Goal: Register for event/course

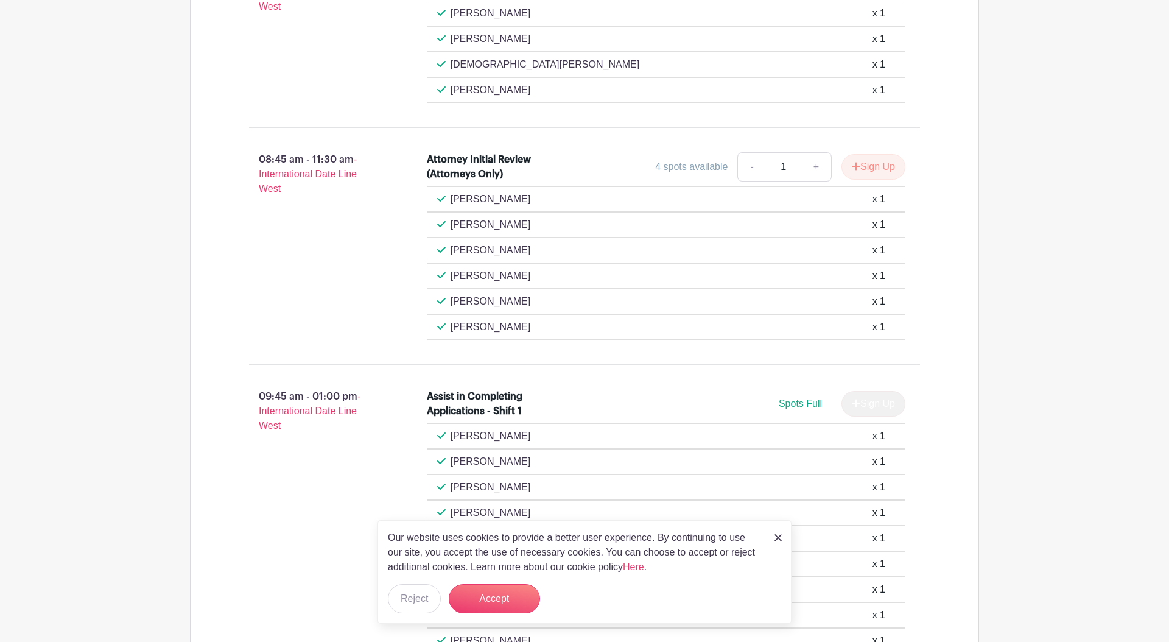
scroll to position [884, 0]
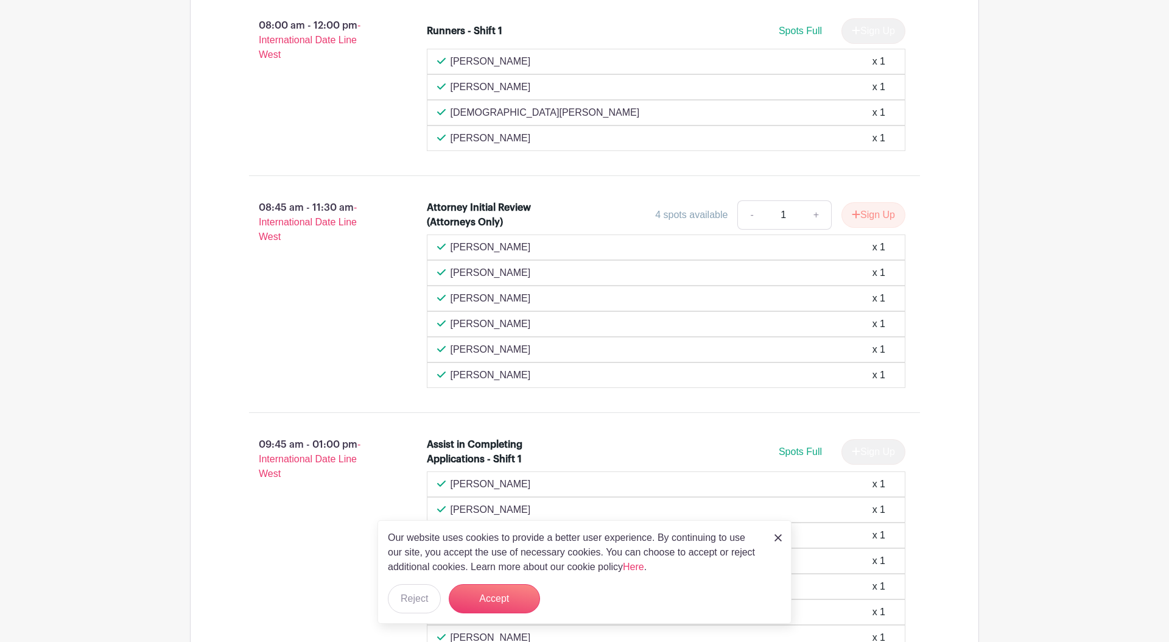
click at [518, 351] on p "[PERSON_NAME]" at bounding box center [491, 349] width 80 height 15
drag, startPoint x: 512, startPoint y: 379, endPoint x: 444, endPoint y: 245, distance: 150.1
click at [444, 245] on div "Olivia Kim x 1 Stephanie Taylor x 1 stephen oconnor x 1 Liam Underwood x 1" at bounding box center [666, 310] width 479 height 153
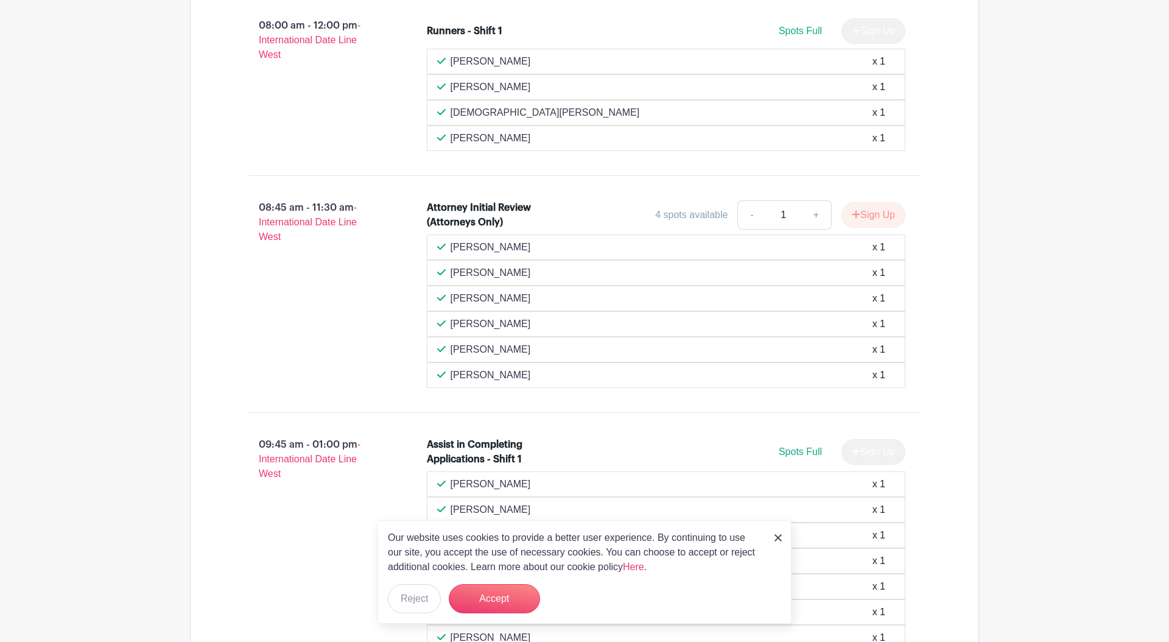
click at [379, 253] on div "08:45 am - 11:30 am - International Date Line West" at bounding box center [319, 293] width 178 height 197
click at [864, 214] on button "Sign Up" at bounding box center [874, 215] width 64 height 26
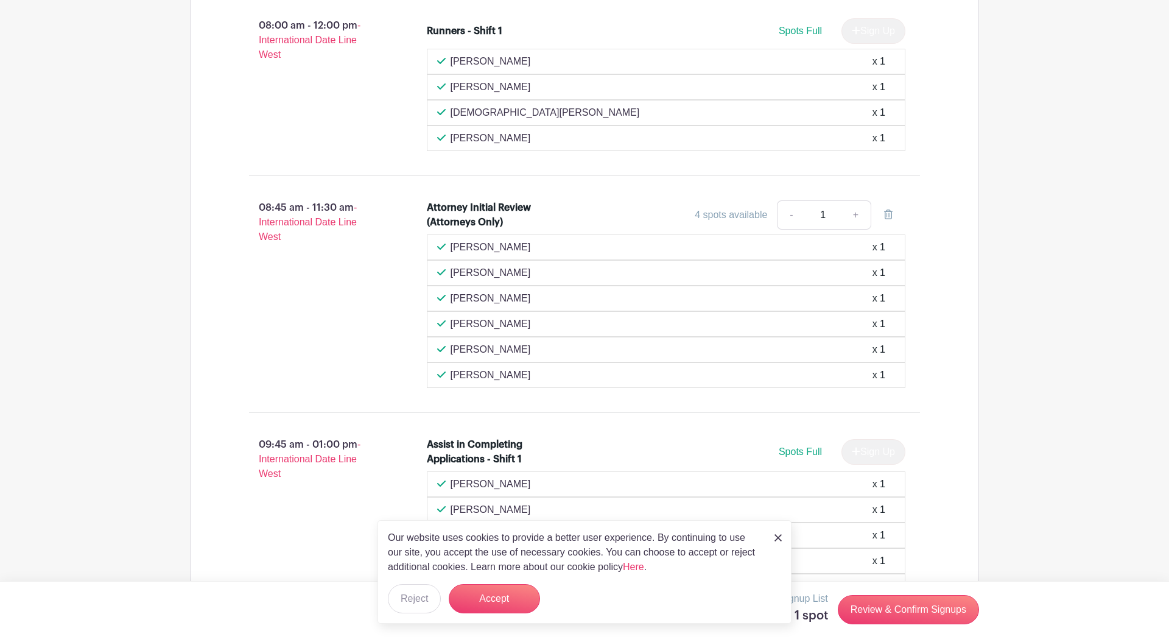
click at [777, 539] on img at bounding box center [778, 537] width 7 height 7
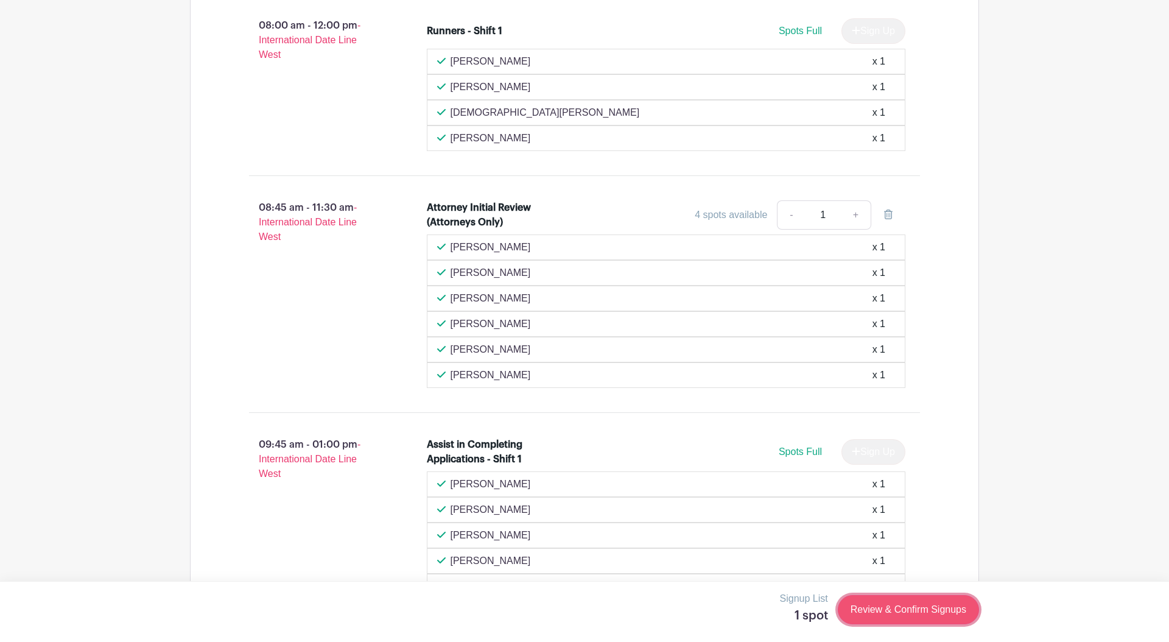
click at [870, 608] on link "Review & Confirm Signups" at bounding box center [908, 609] width 141 height 29
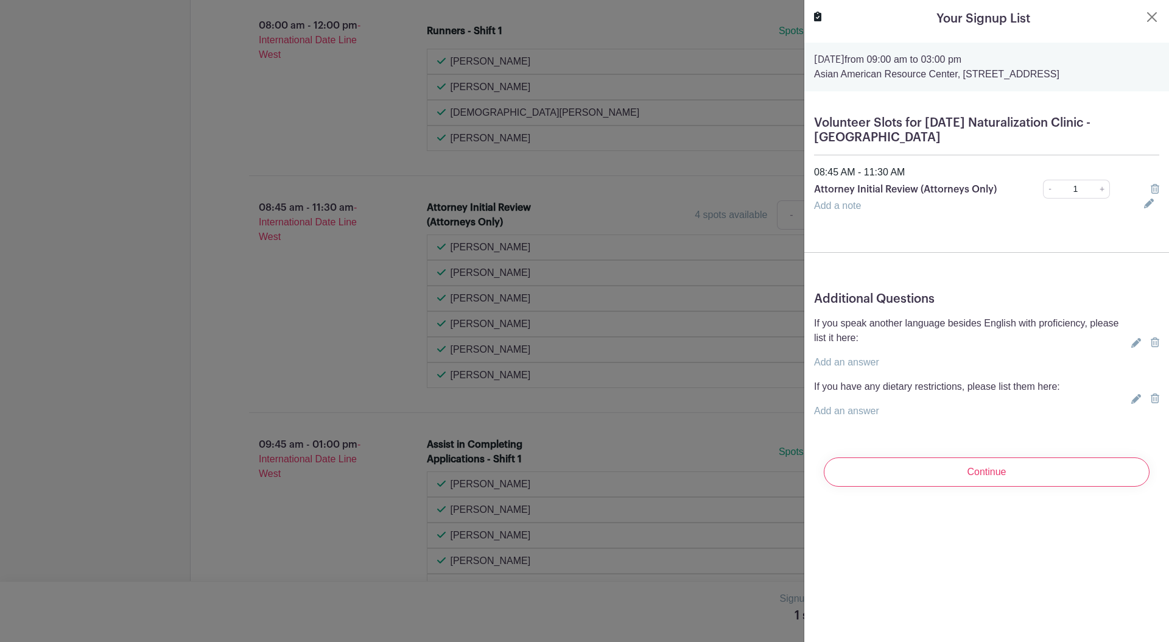
click at [1135, 344] on icon at bounding box center [1136, 343] width 10 height 10
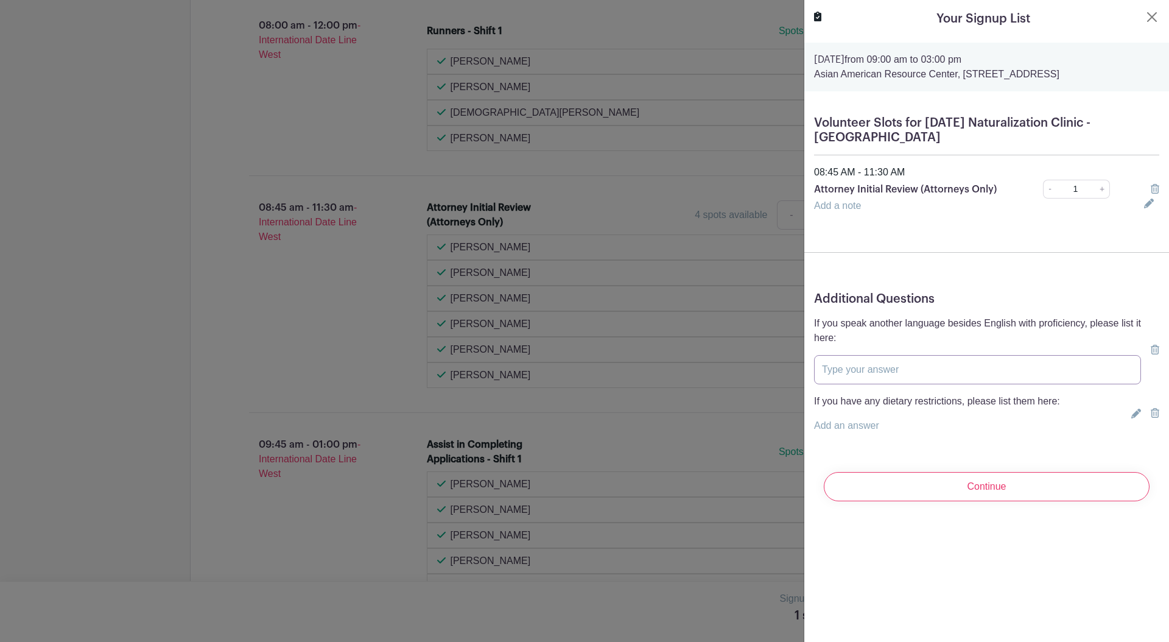
click at [923, 367] on input "text" at bounding box center [977, 369] width 327 height 29
type input "Spanish"
click at [1066, 481] on input "Continue" at bounding box center [987, 486] width 326 height 29
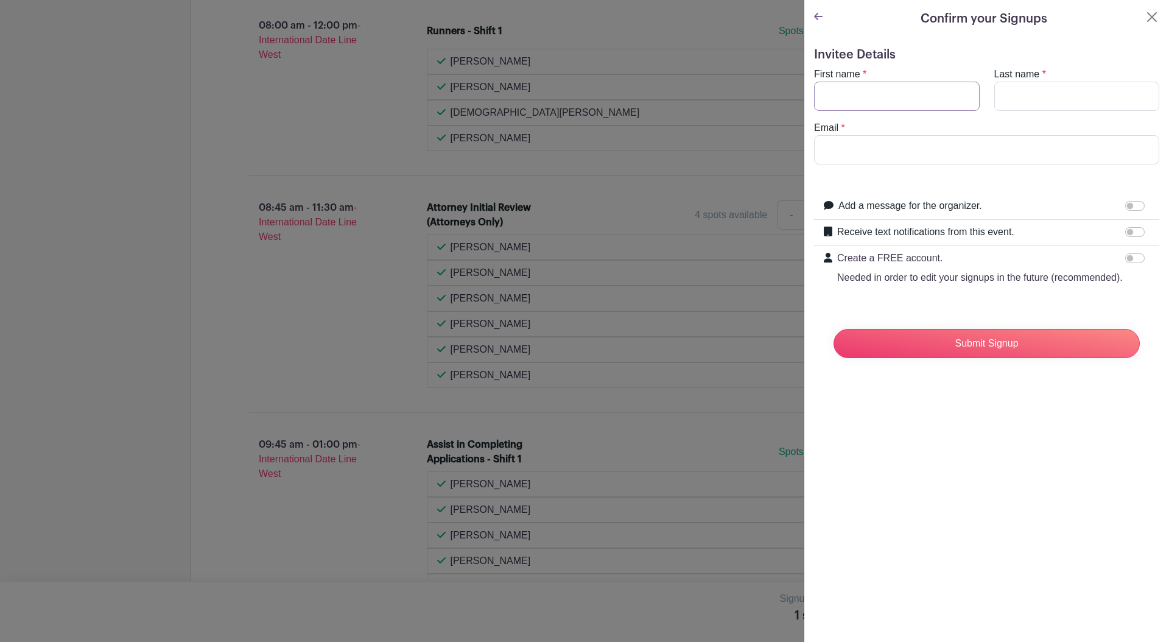
click at [853, 102] on input "First name" at bounding box center [897, 96] width 166 height 29
type input "Allison"
type input "Wright"
type input "al.gordonwright@gmail.com"
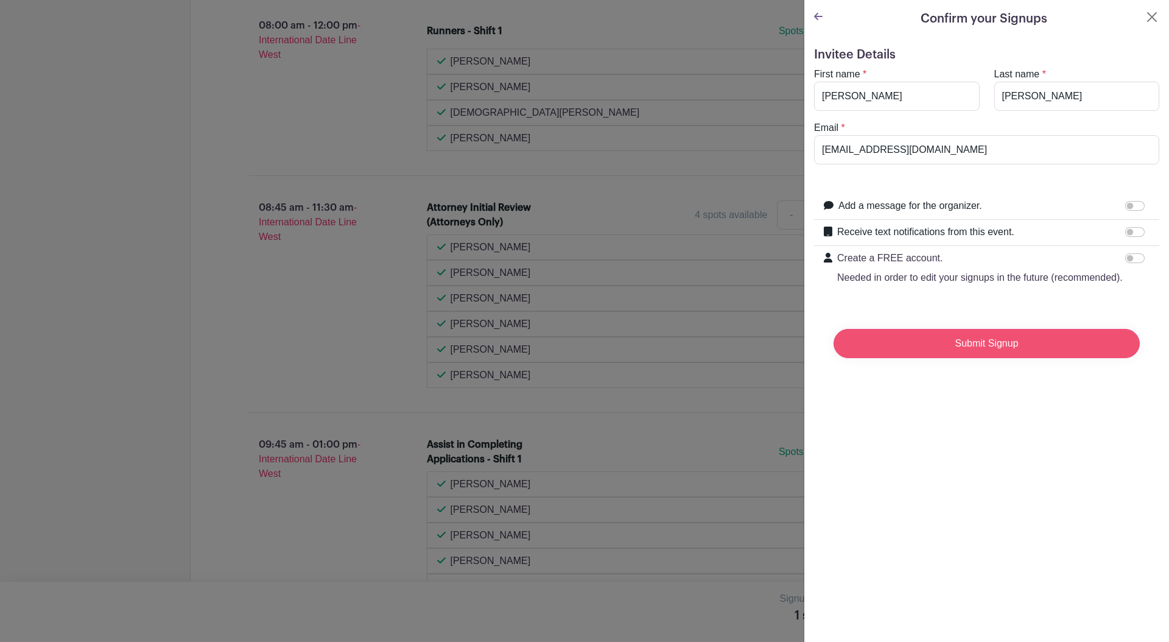
click at [937, 346] on input "Submit Signup" at bounding box center [987, 343] width 306 height 29
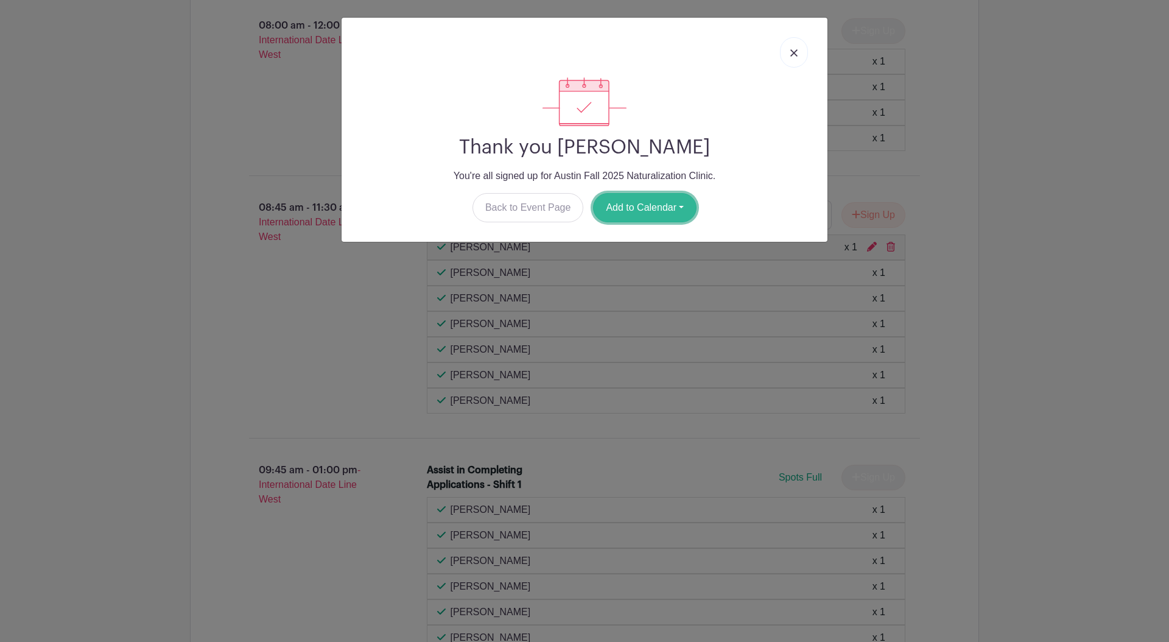
click at [675, 209] on button "Add to Calendar" at bounding box center [645, 207] width 104 height 29
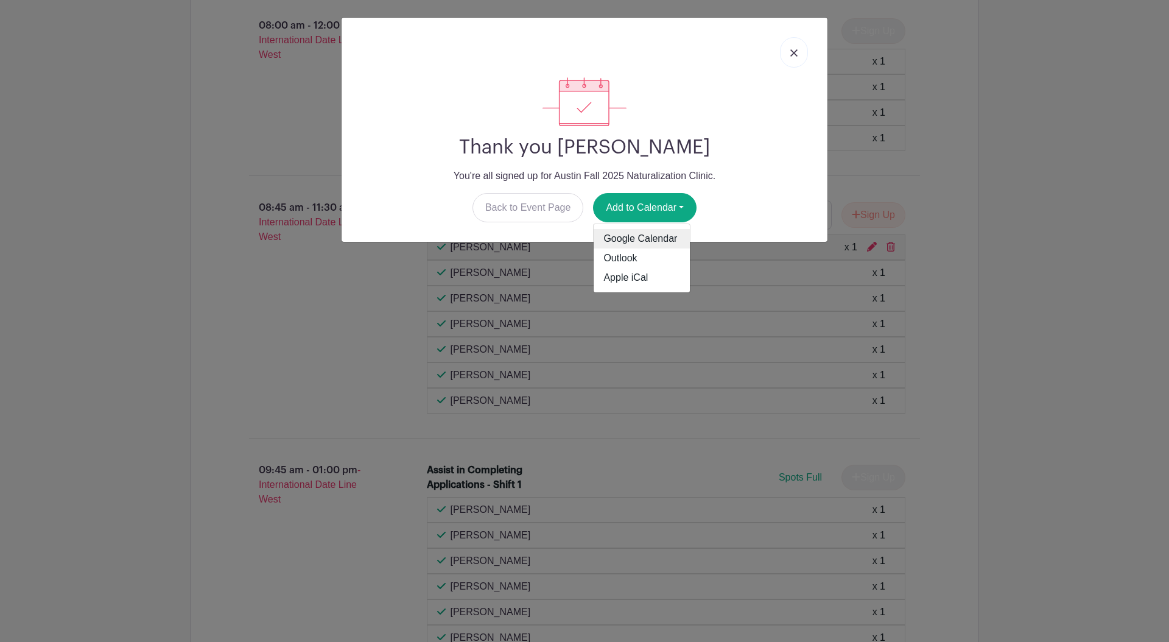
click at [655, 241] on link "Google Calendar" at bounding box center [642, 238] width 96 height 19
click at [790, 53] on img at bounding box center [793, 52] width 7 height 7
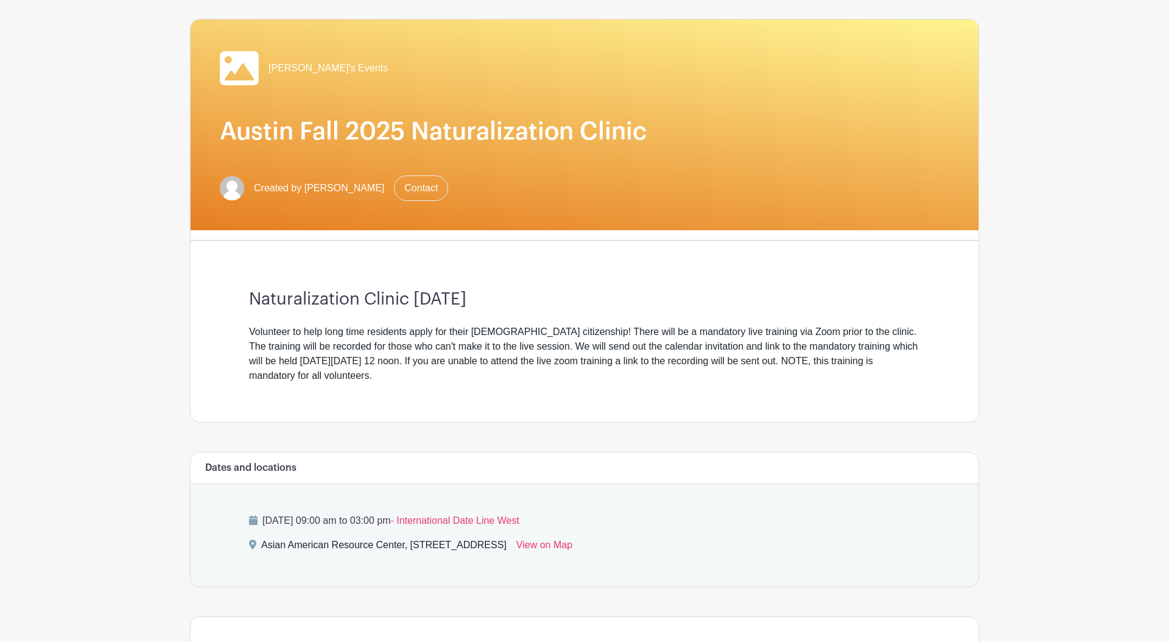
scroll to position [0, 0]
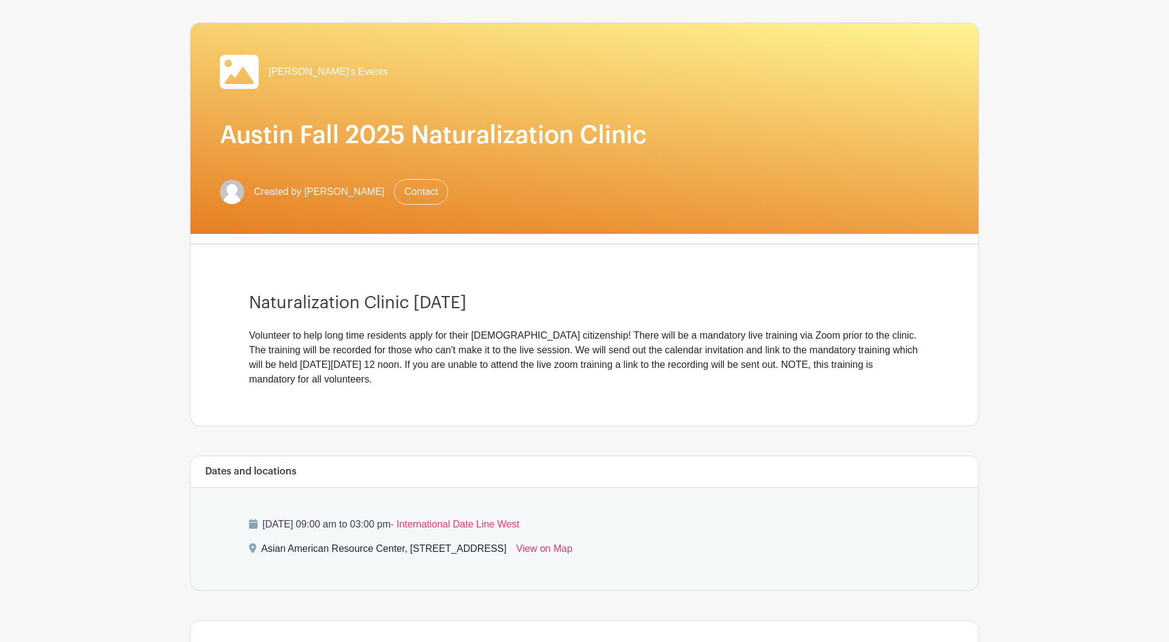
scroll to position [77, 0]
